Goal: Check status

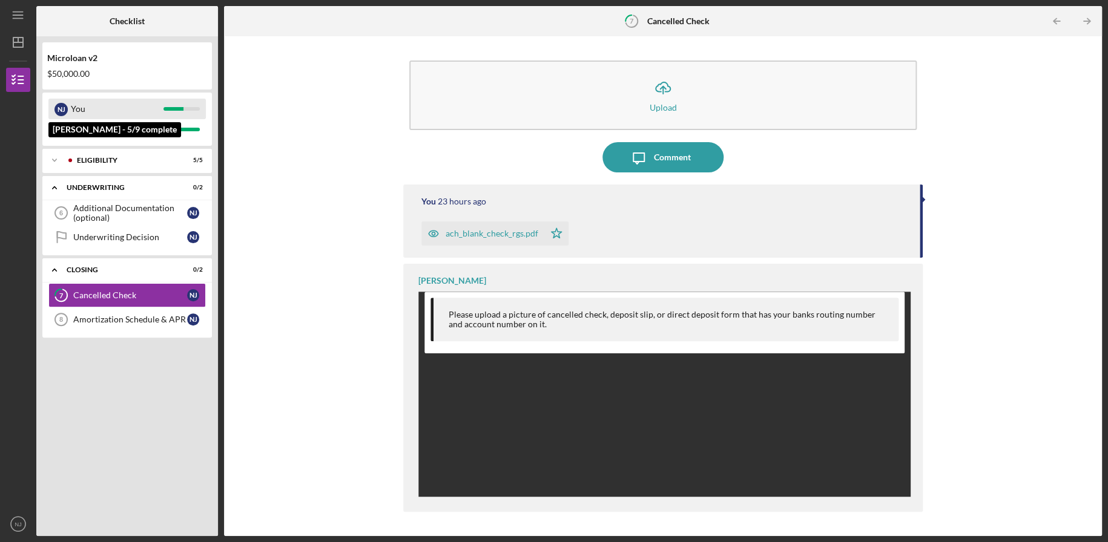
click at [135, 111] on div "You" at bounding box center [117, 109] width 93 height 21
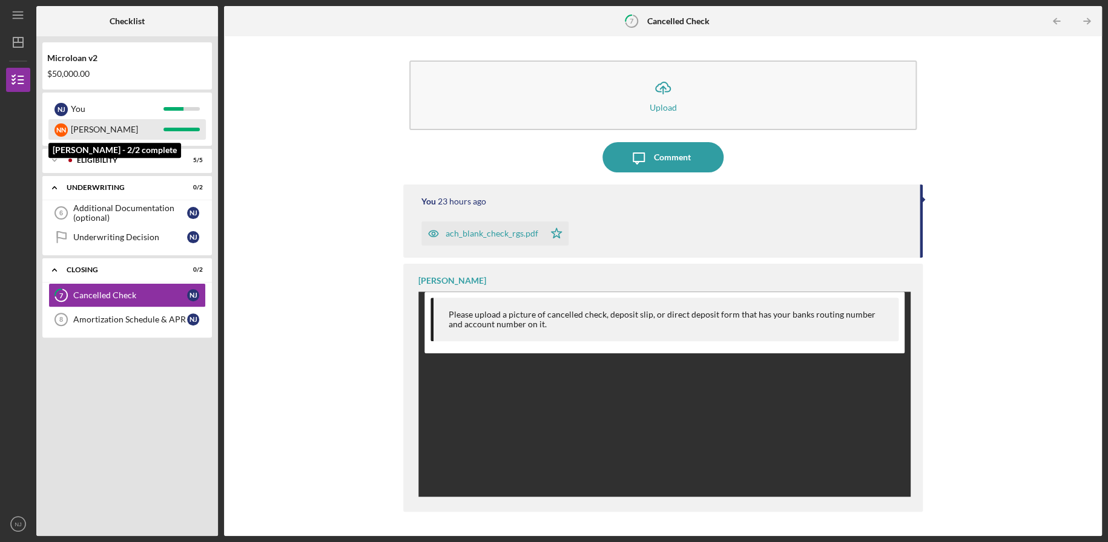
click at [81, 129] on div "[PERSON_NAME]" at bounding box center [117, 129] width 93 height 21
click at [99, 153] on div "Icon/Expander Eligibility 5 / 5" at bounding box center [127, 160] width 170 height 24
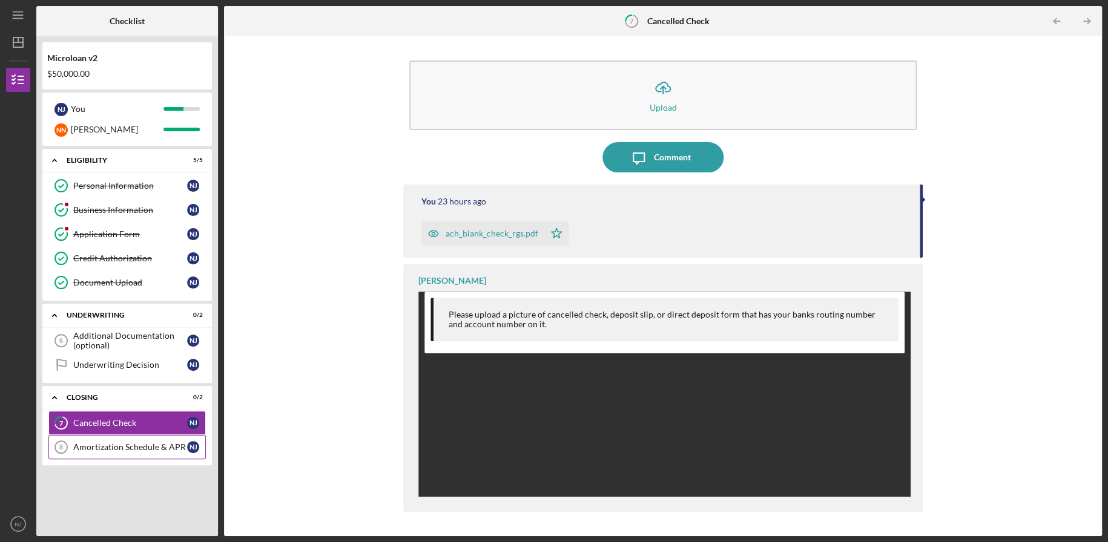
click at [113, 445] on div "Amortization Schedule & APR" at bounding box center [130, 448] width 114 height 10
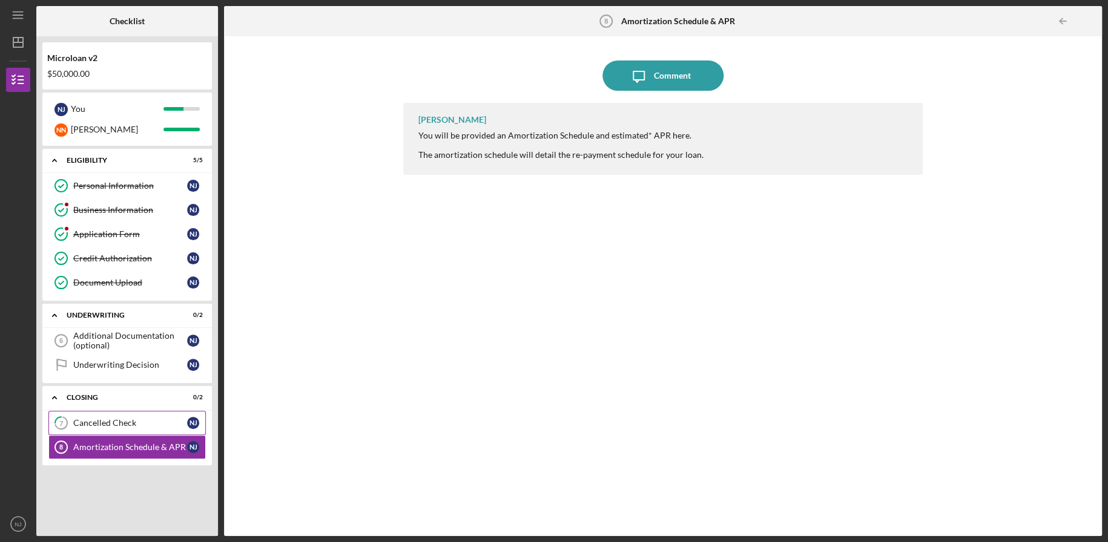
click at [110, 427] on link "7 Cancelled Check N J" at bounding box center [126, 423] width 157 height 24
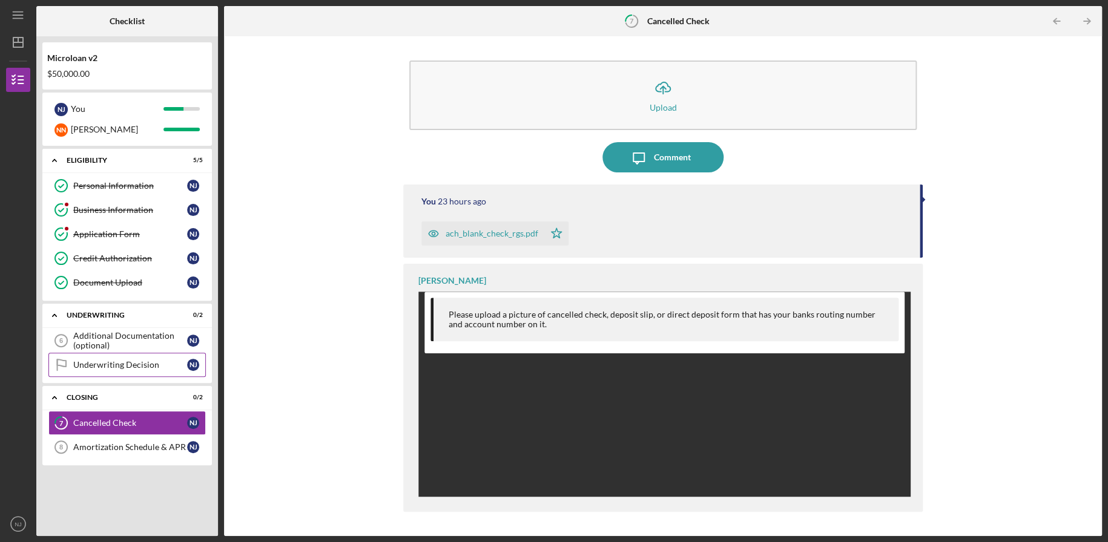
click at [120, 360] on div "Underwriting Decision" at bounding box center [130, 365] width 114 height 10
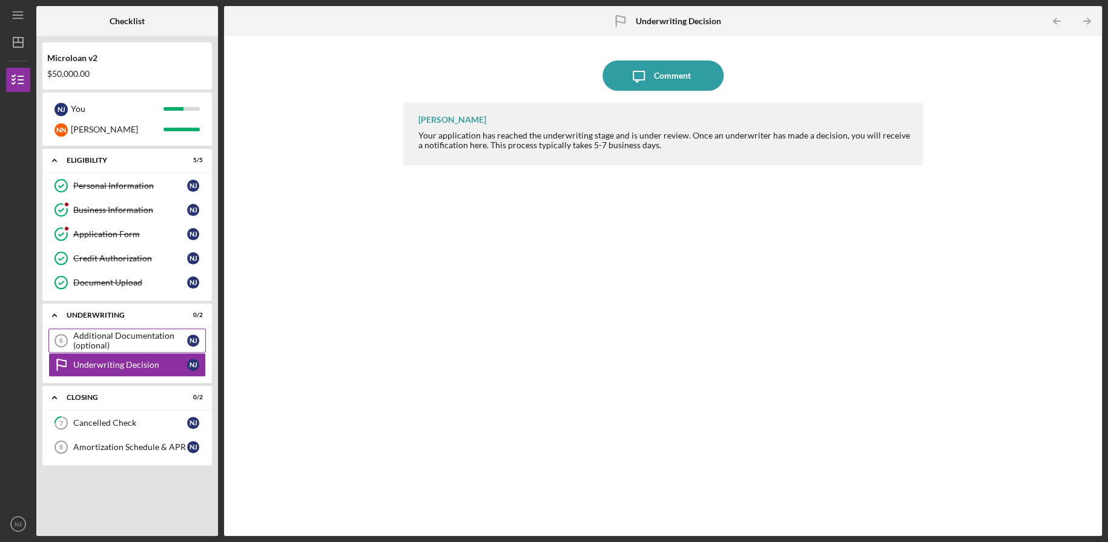
click at [121, 331] on div "Additional Documentation (optional)" at bounding box center [130, 340] width 114 height 19
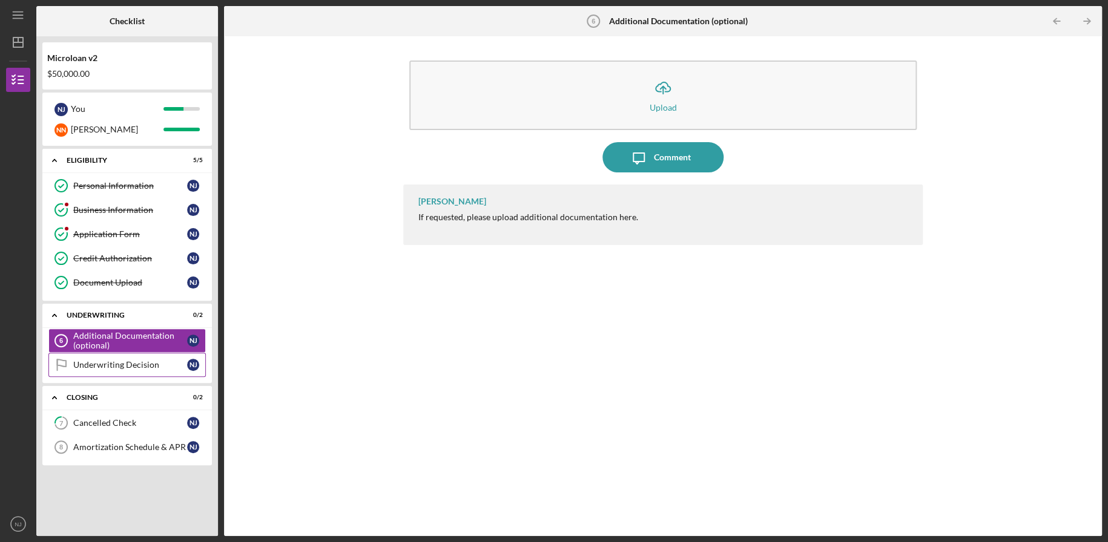
click at [120, 353] on link "Underwriting Decision Underwriting Decision N J" at bounding box center [126, 365] width 157 height 24
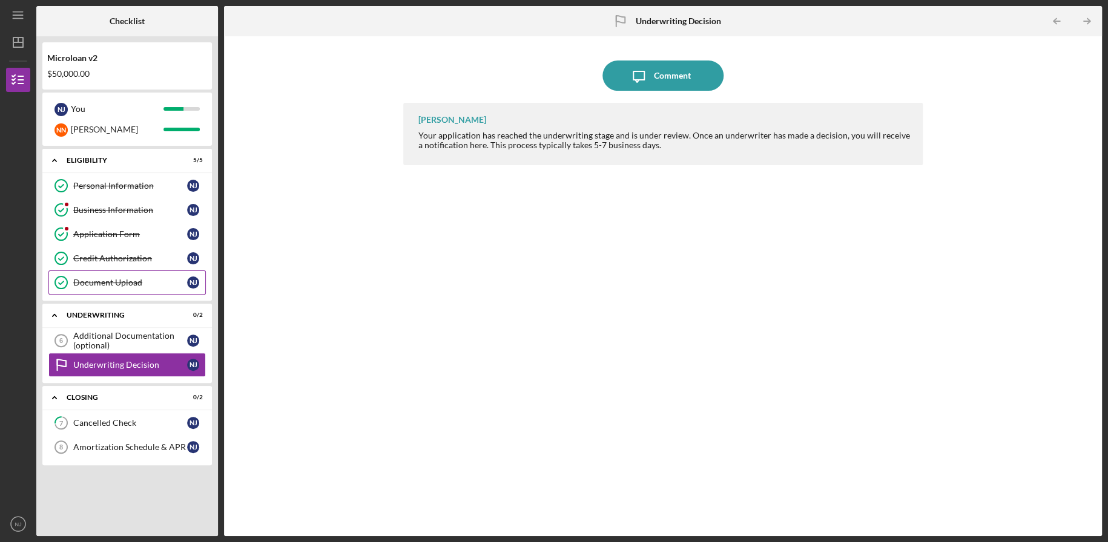
click at [107, 286] on div "Document Upload" at bounding box center [130, 283] width 114 height 10
